Goal: Find specific page/section: Find specific page/section

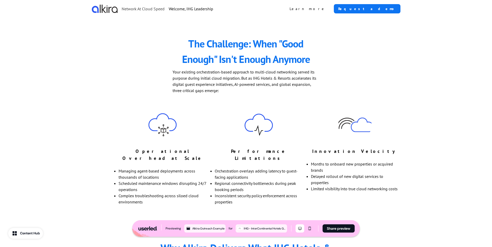
scroll to position [190, 0]
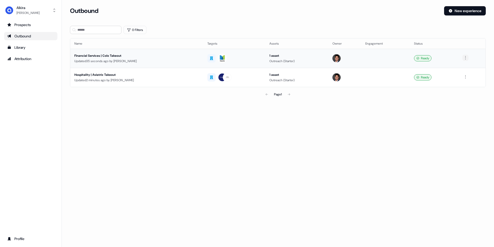
click at [467, 58] on html "For the best experience switch devices to a bigger screen. Go to [DOMAIN_NAME] …" at bounding box center [247, 123] width 494 height 247
click at [308, 58] on html "For the best experience switch devices to a bigger screen. Go to [DOMAIN_NAME] …" at bounding box center [247, 123] width 494 height 247
click at [272, 58] on div "Outreach (Starter)" at bounding box center [296, 60] width 55 height 5
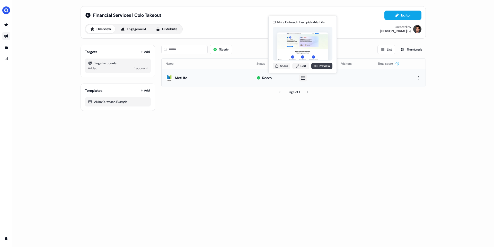
click at [321, 64] on link "Preview" at bounding box center [321, 66] width 21 height 7
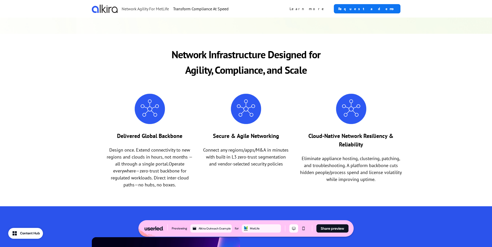
scroll to position [133, 0]
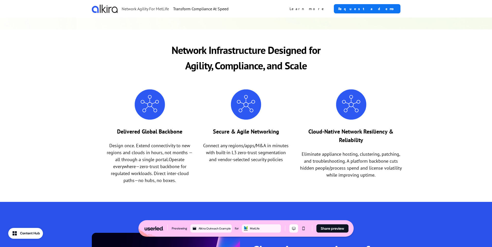
click at [248, 158] on p "Connect any regions/apps/M&A in minutes with built-in L3 zero-trust segmentatio…" at bounding box center [246, 152] width 88 height 21
click at [248, 153] on p "Connect any regions/apps/M&A in minutes with built-in L3 zero-trust segmentatio…" at bounding box center [246, 152] width 88 height 21
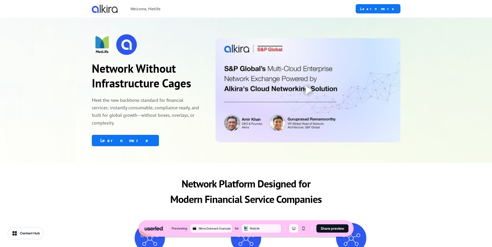
click at [106, 111] on p "Meet the new backbone standard for financial services: instantly consumable, co…" at bounding box center [146, 111] width 109 height 30
